Goal: Task Accomplishment & Management: Manage account settings

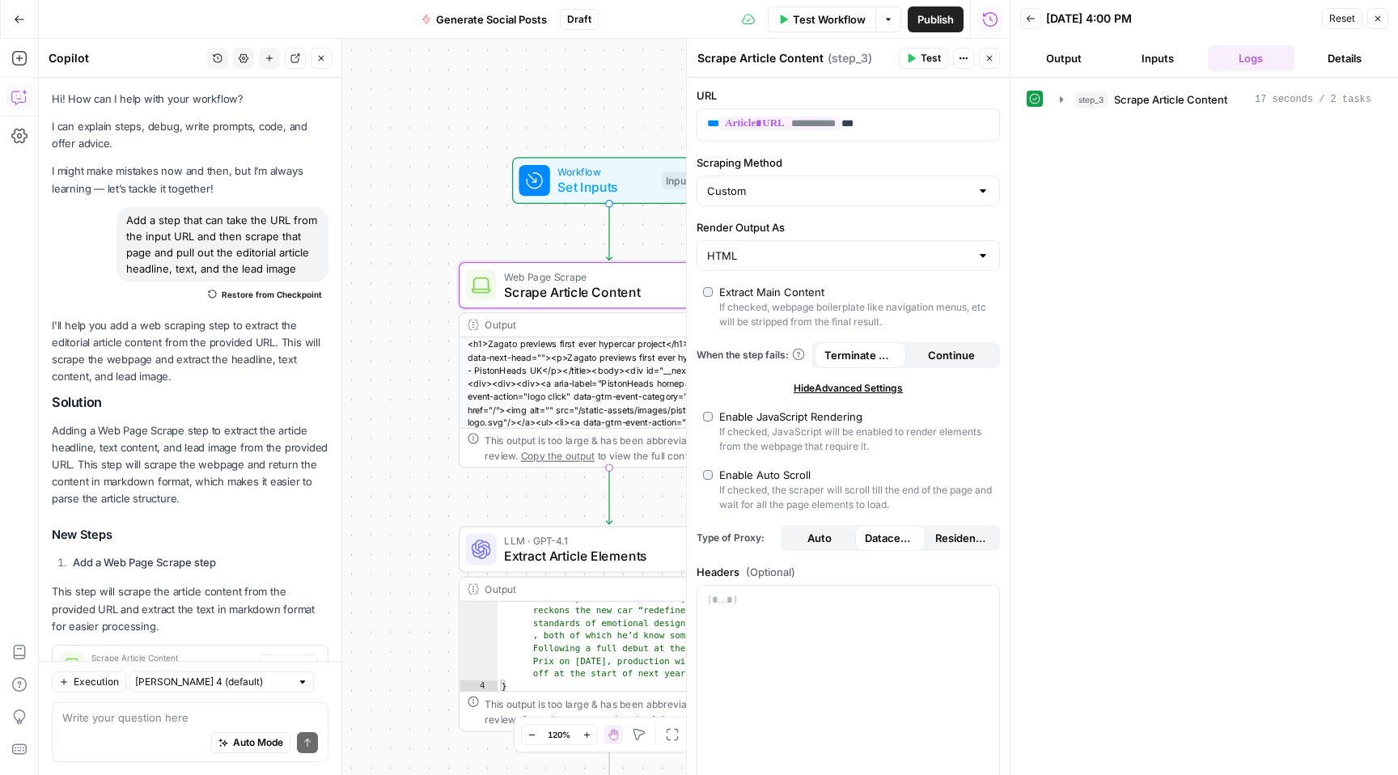
scroll to position [60, 0]
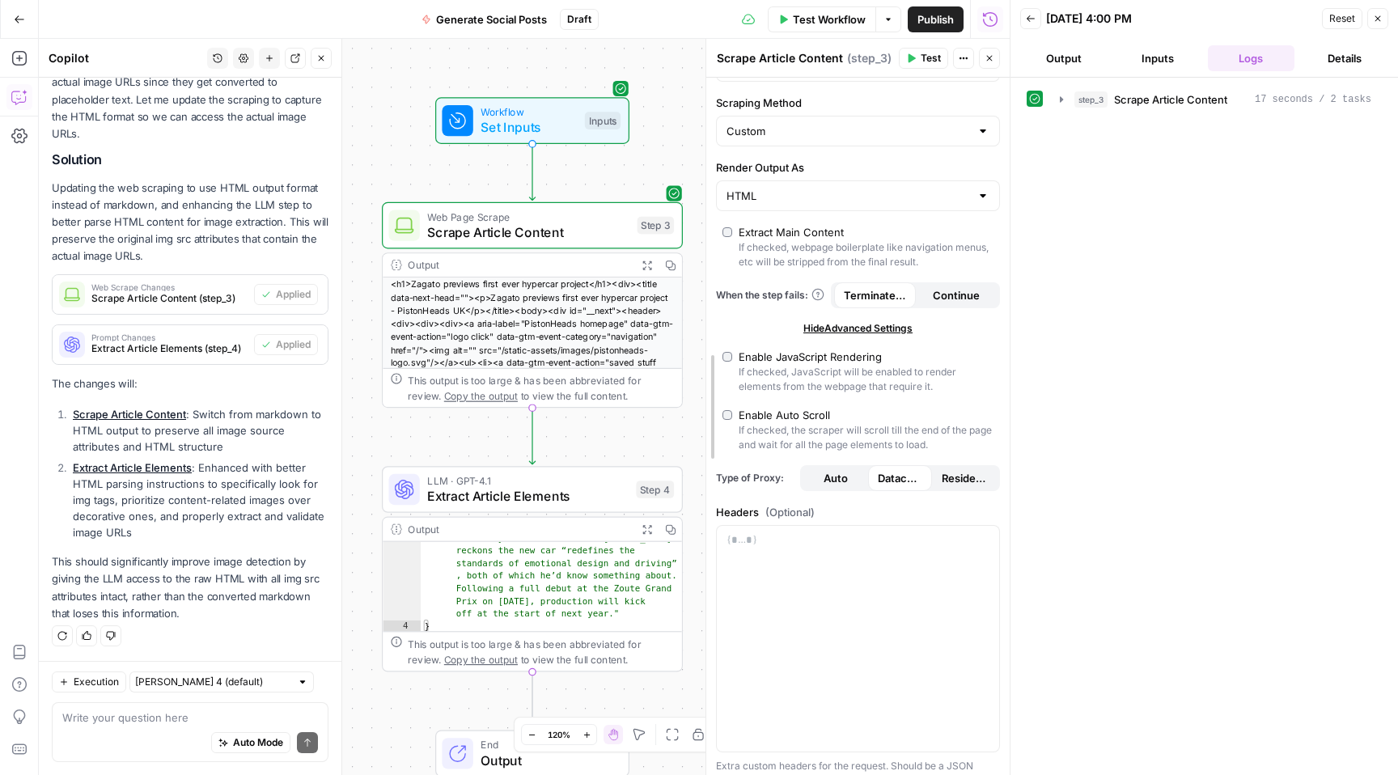
drag, startPoint x: 691, startPoint y: 287, endPoint x: 710, endPoint y: 289, distance: 19.5
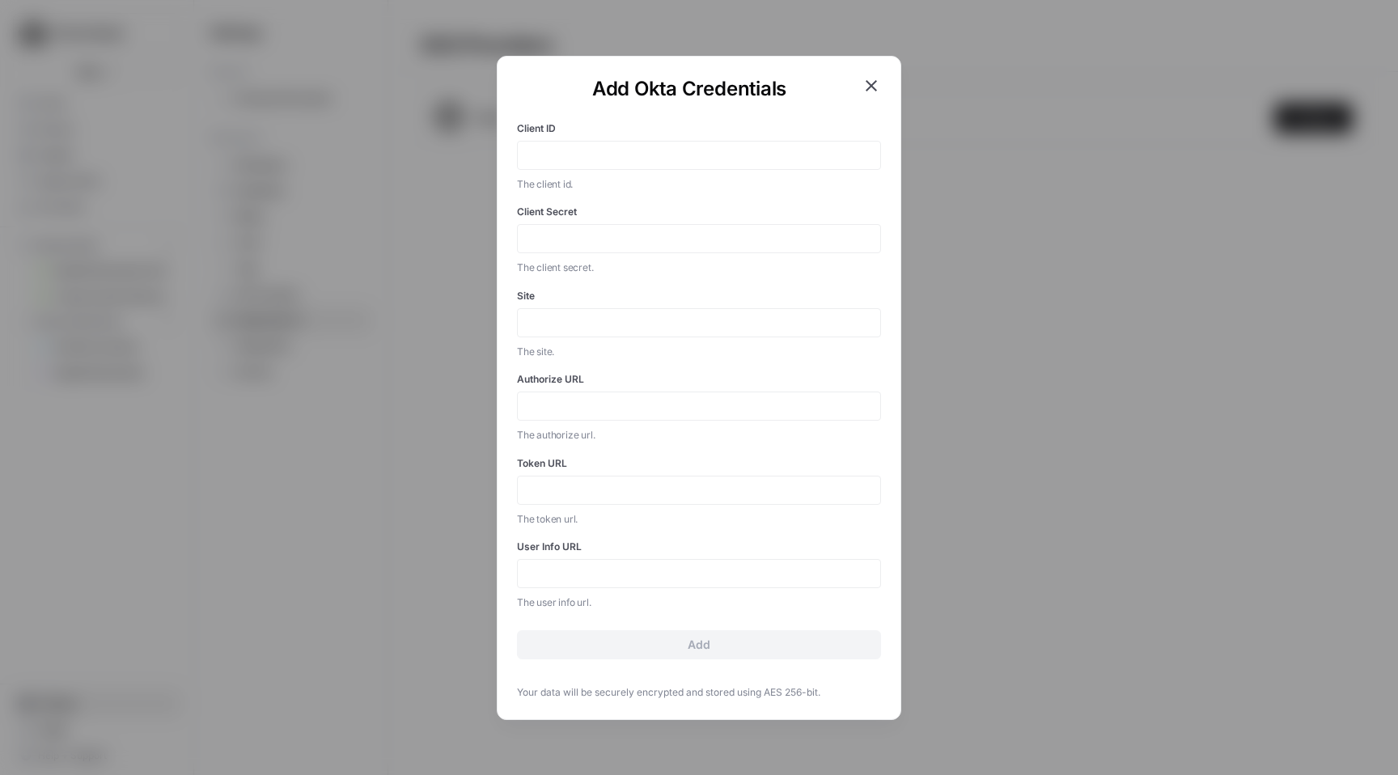
click at [875, 88] on icon "button" at bounding box center [871, 85] width 11 height 11
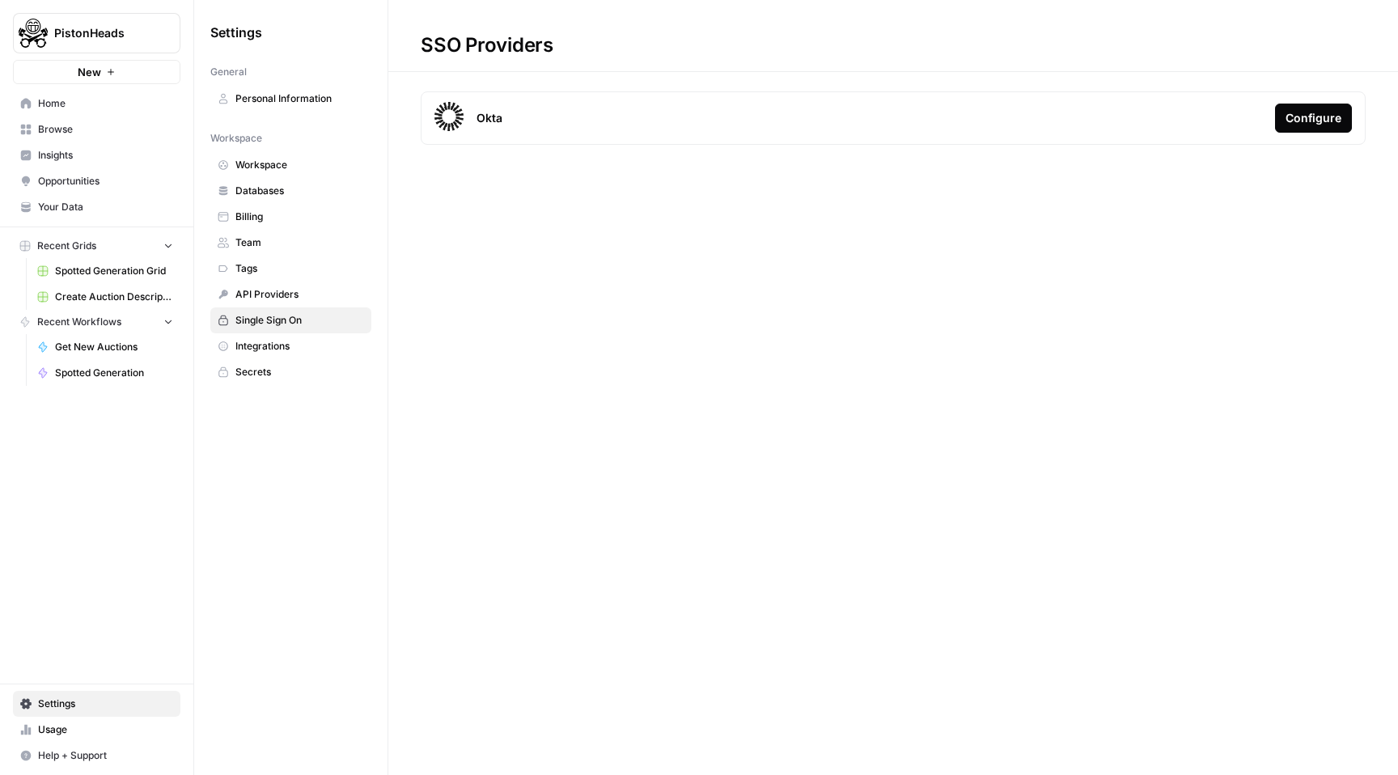
click at [259, 244] on span "Team" at bounding box center [299, 242] width 129 height 15
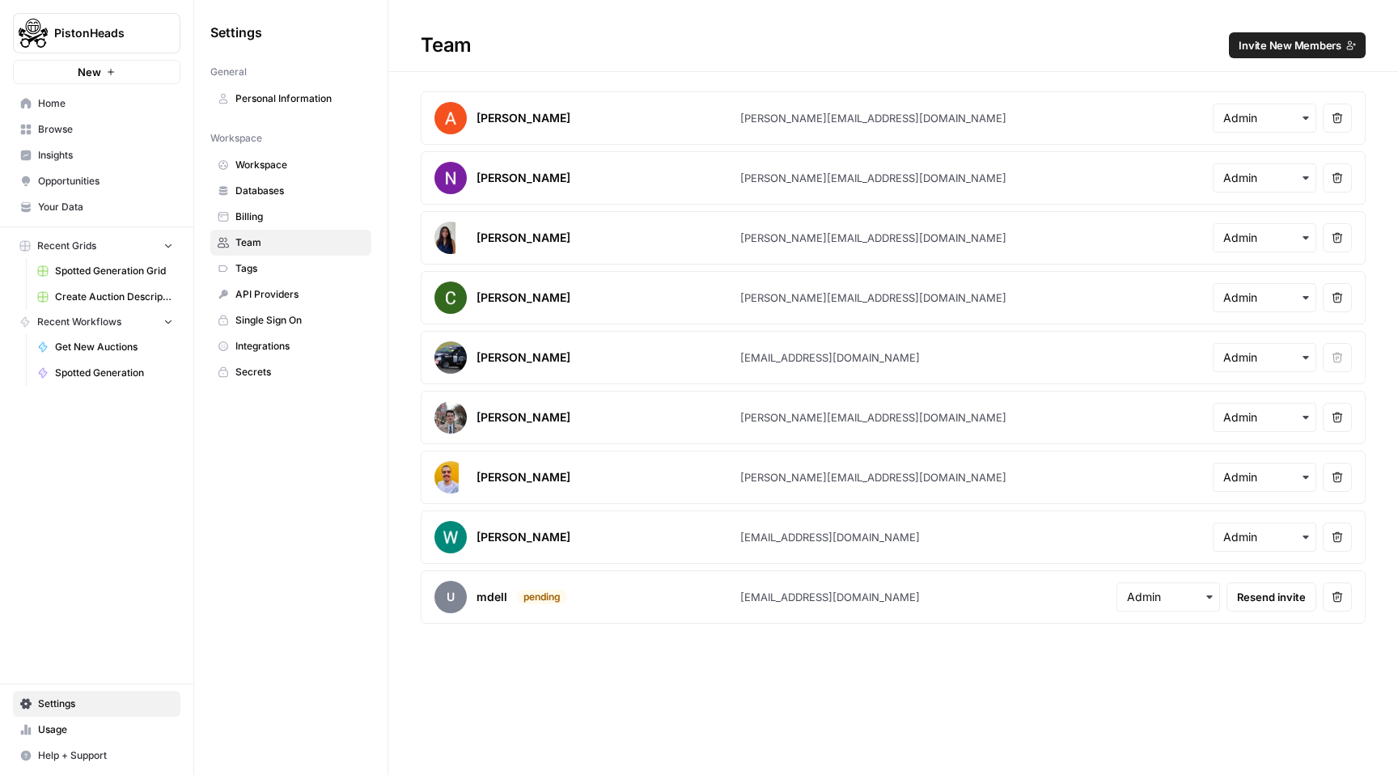
click at [1291, 42] on span "Invite New Members" at bounding box center [1290, 45] width 103 height 16
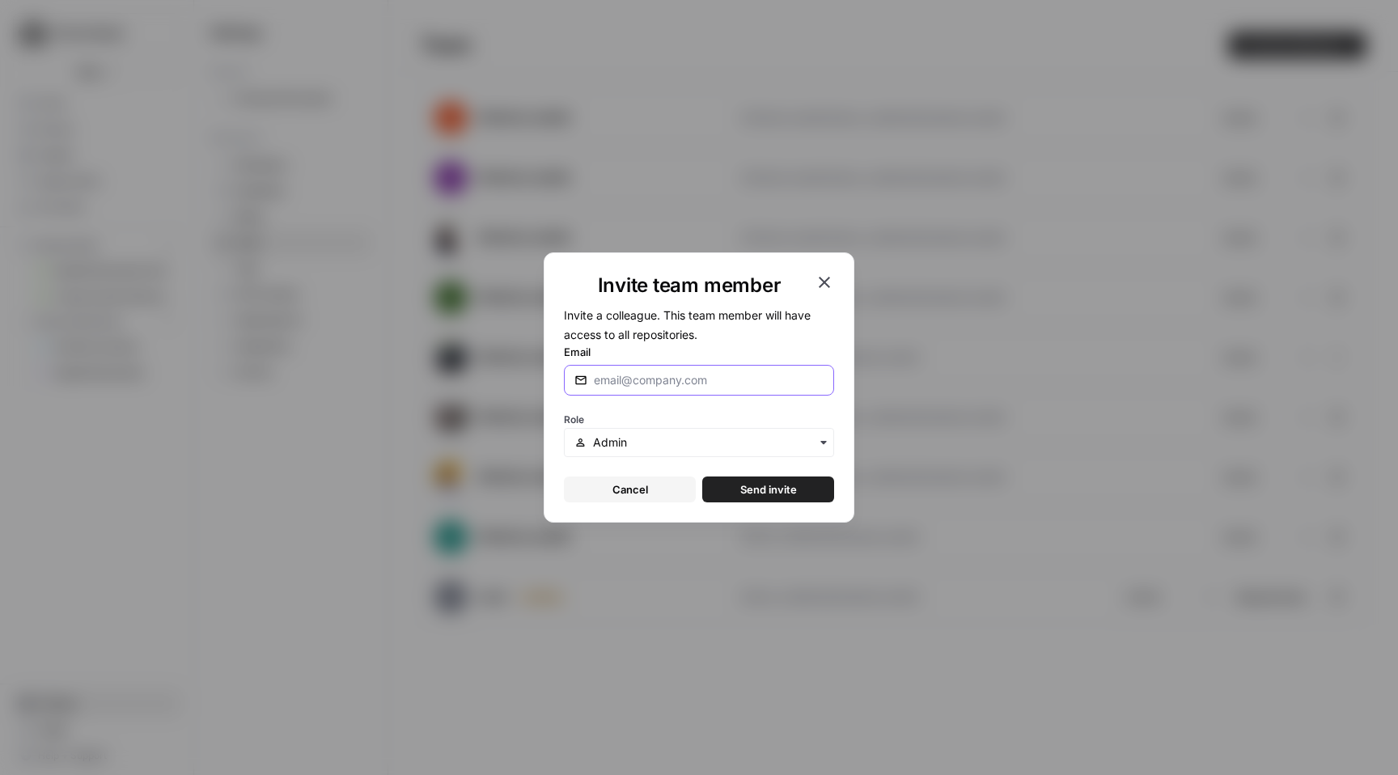
click at [715, 388] on input "Email" at bounding box center [709, 380] width 230 height 16
type input "[EMAIL_ADDRESS][DOMAIN_NAME]"
click at [759, 447] on input "text" at bounding box center [708, 443] width 231 height 16
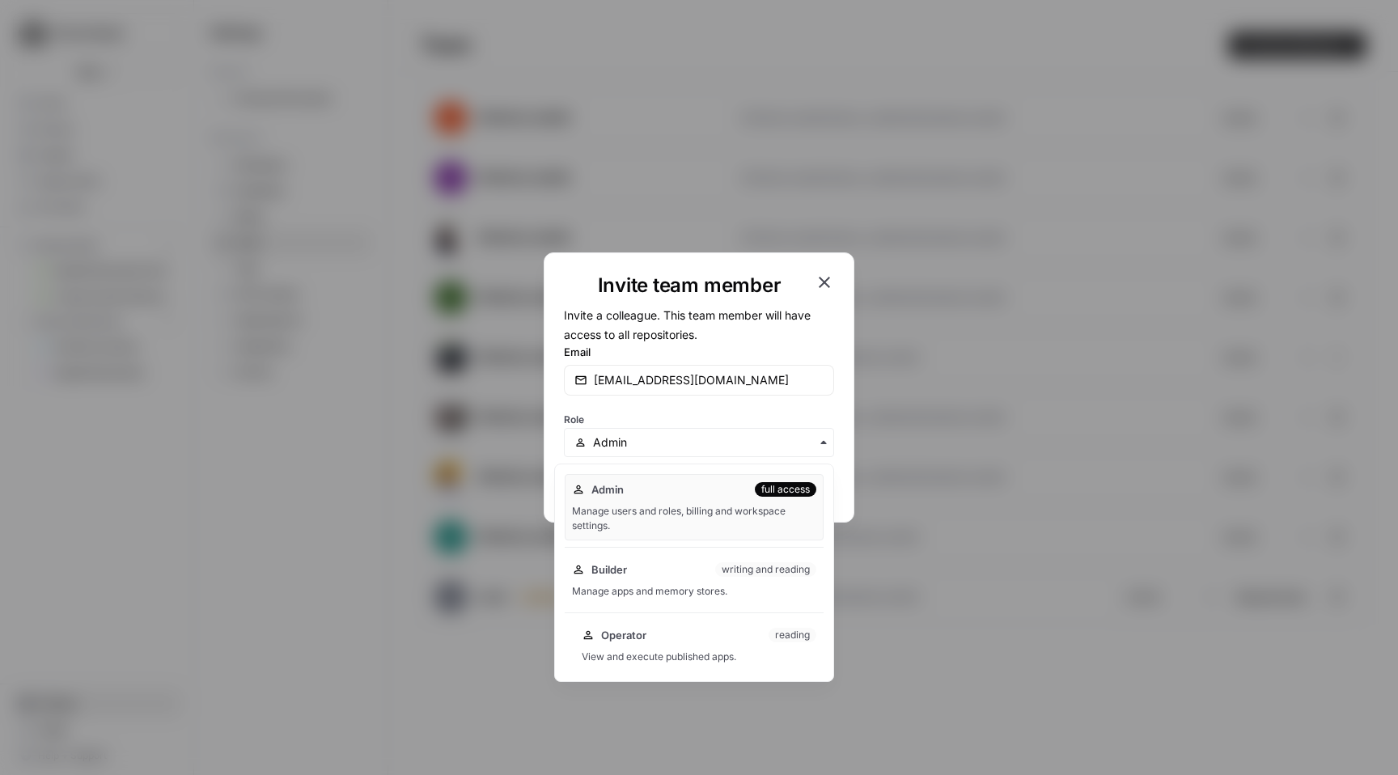
click at [647, 654] on div "View and execute published apps." at bounding box center [699, 657] width 235 height 15
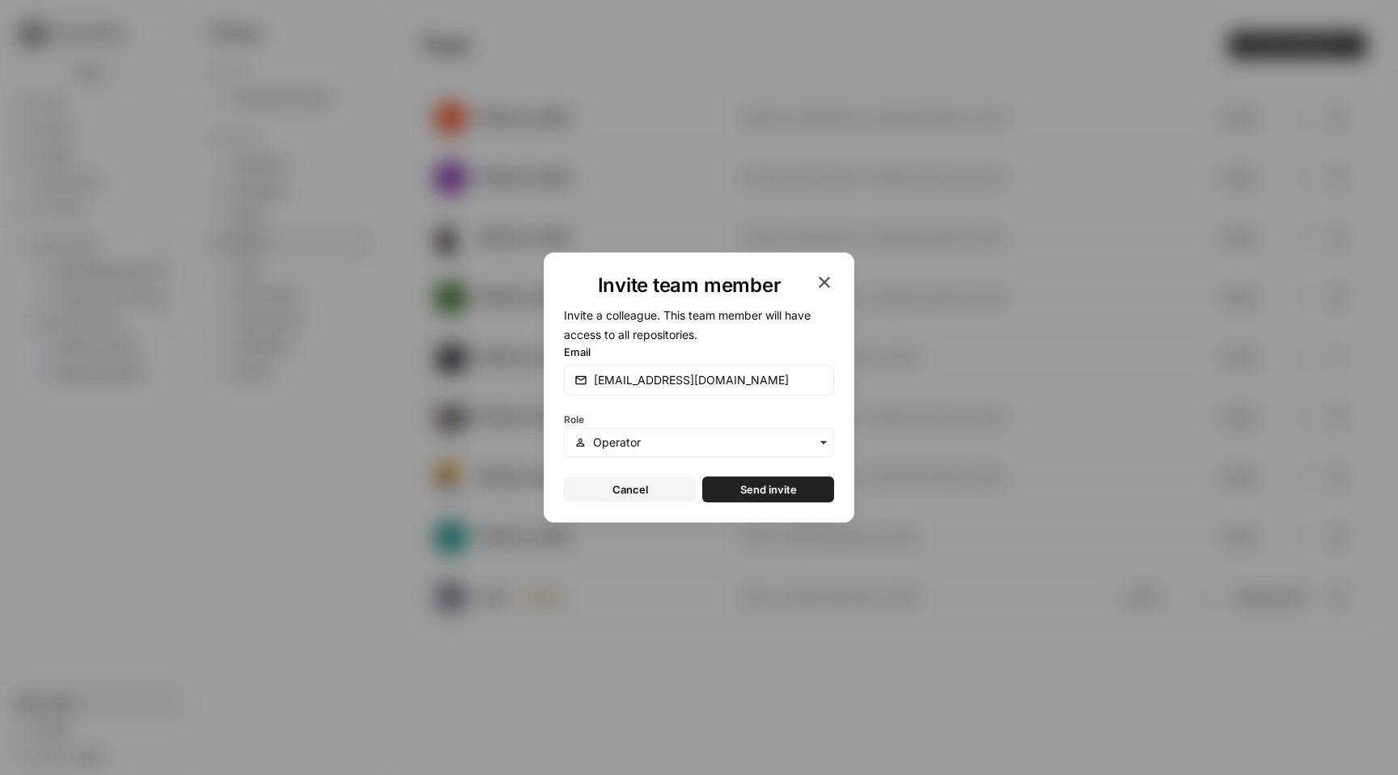
click at [770, 486] on span "Send invite" at bounding box center [768, 489] width 57 height 16
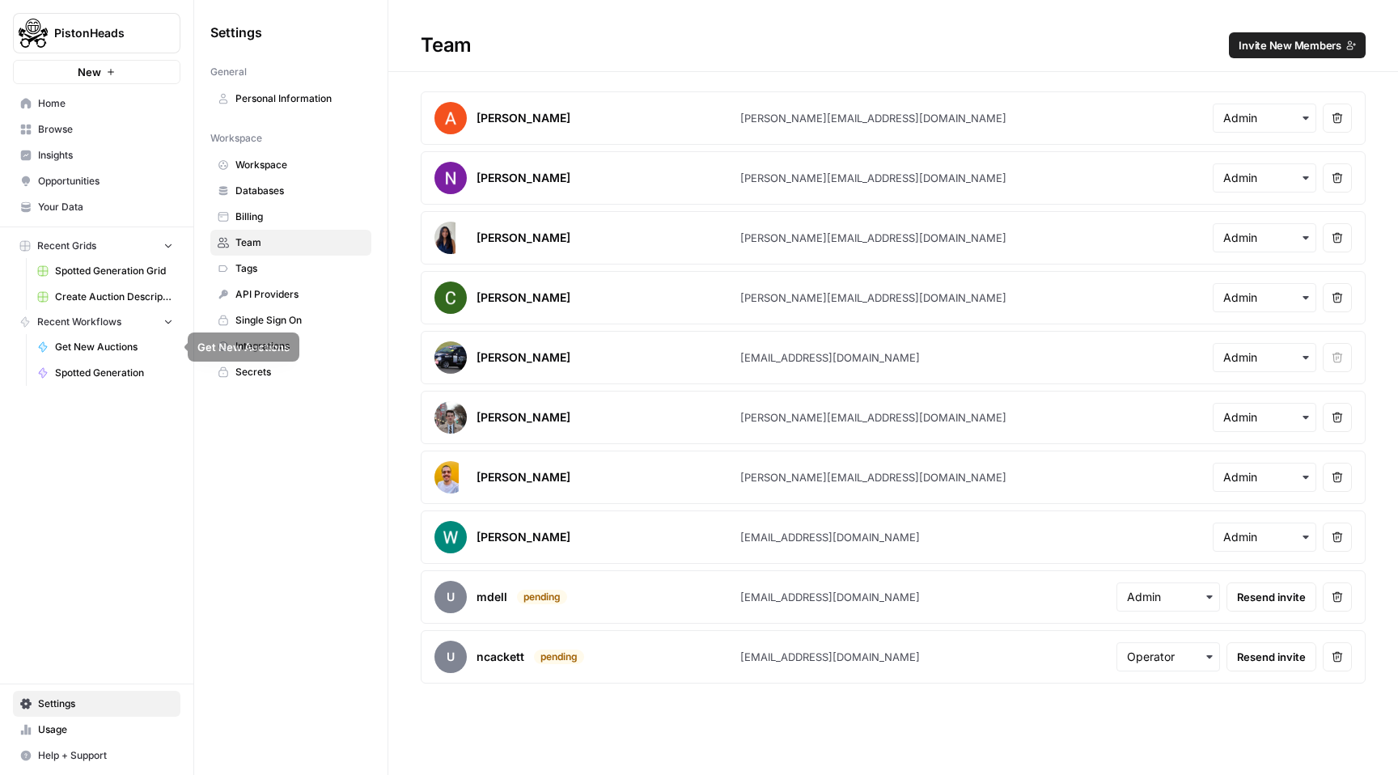
click at [108, 378] on span "Spotted Generation" at bounding box center [114, 373] width 118 height 15
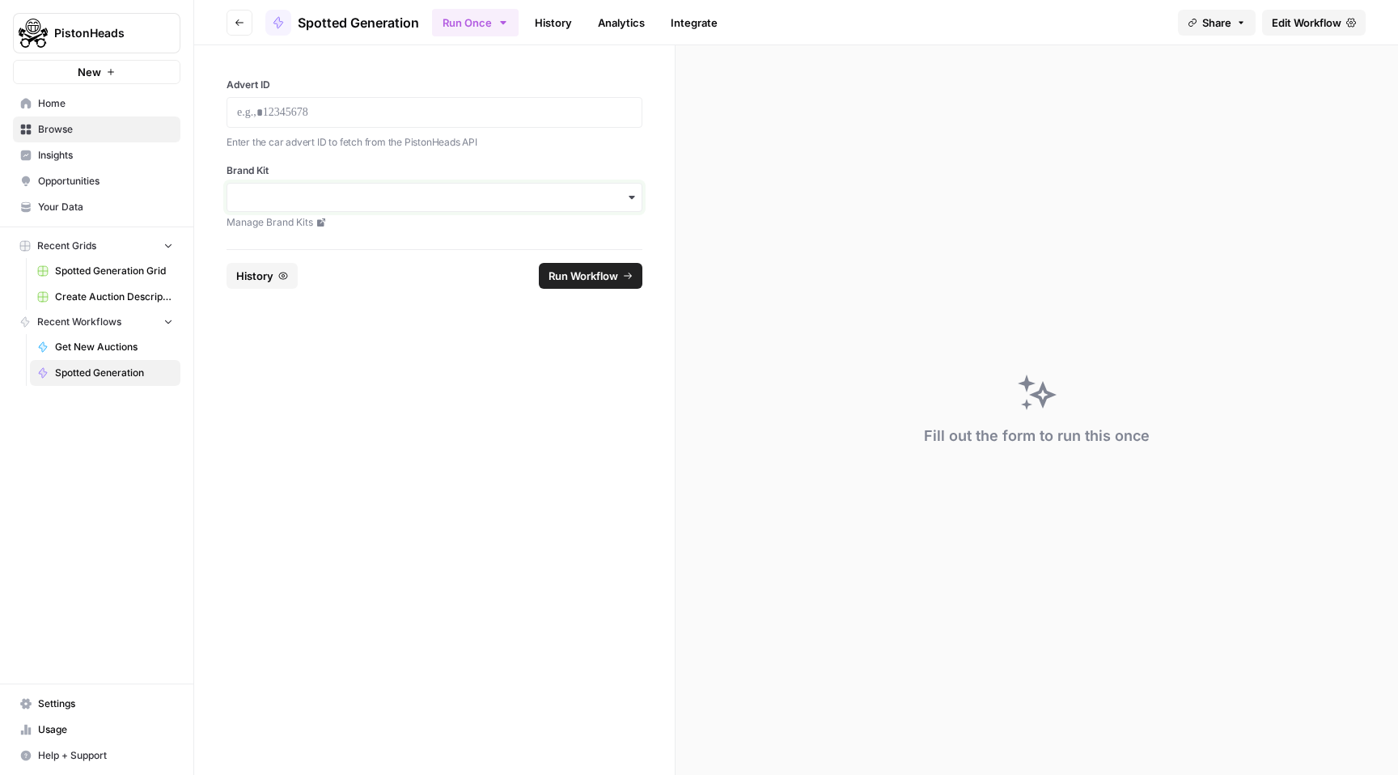
click at [540, 203] on input "Brand Kit" at bounding box center [434, 197] width 395 height 16
click at [435, 238] on div "PistonHeads Editorial" at bounding box center [434, 241] width 414 height 31
